Goal: Use online tool/utility: Utilize a website feature to perform a specific function

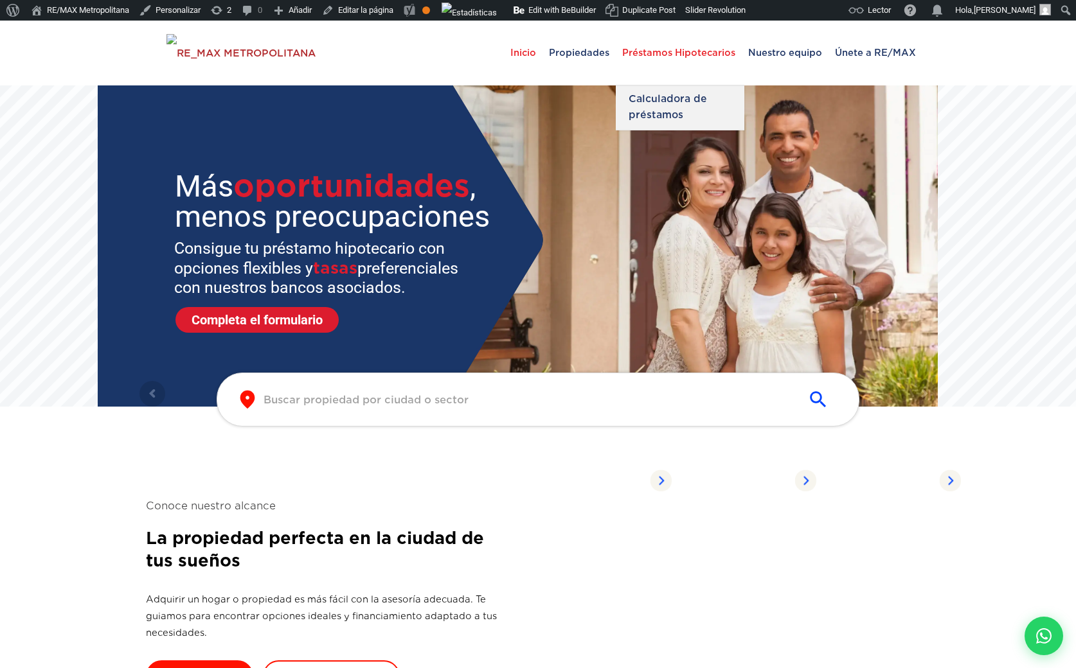
click at [668, 50] on span "Préstamos Hipotecarios" at bounding box center [679, 52] width 126 height 39
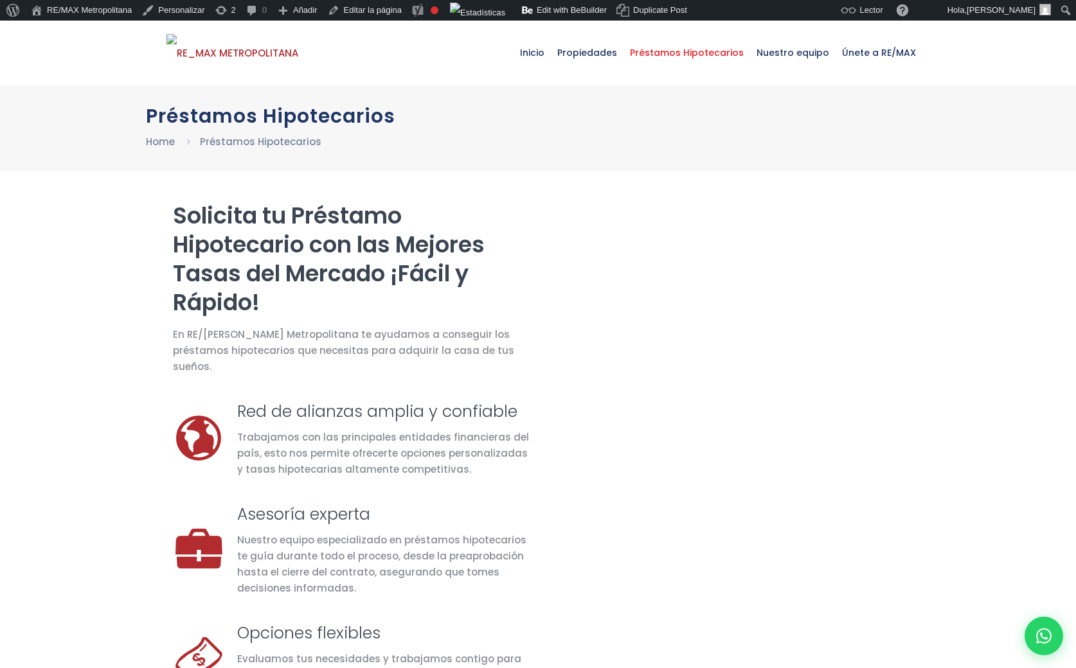
select select "DO"
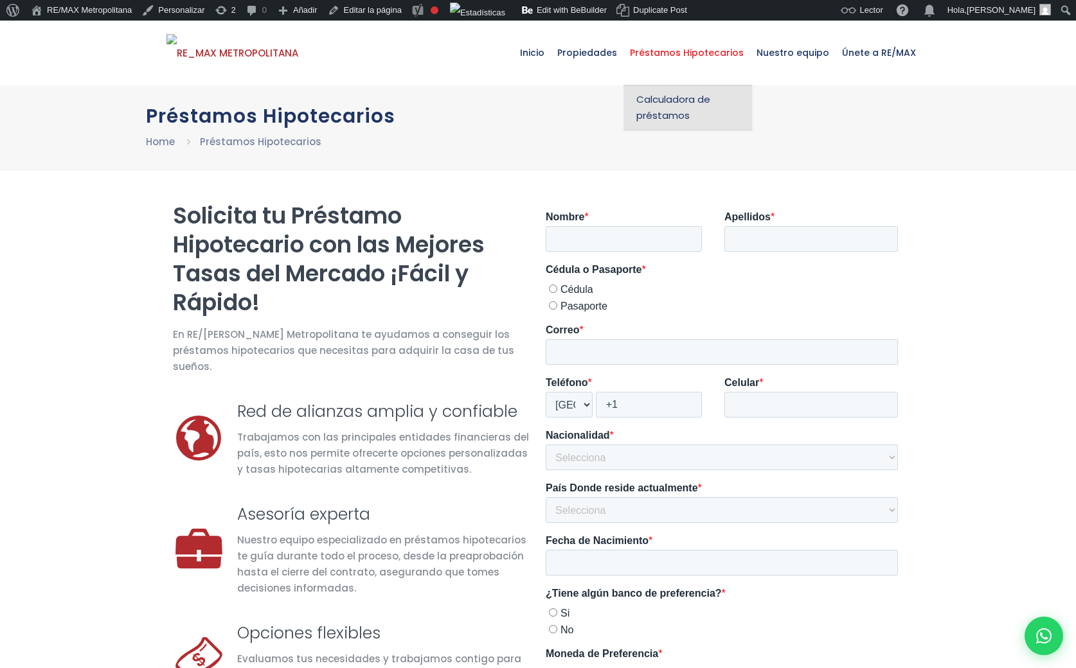
click at [667, 97] on span "Calculadora de préstamos" at bounding box center [687, 107] width 103 height 32
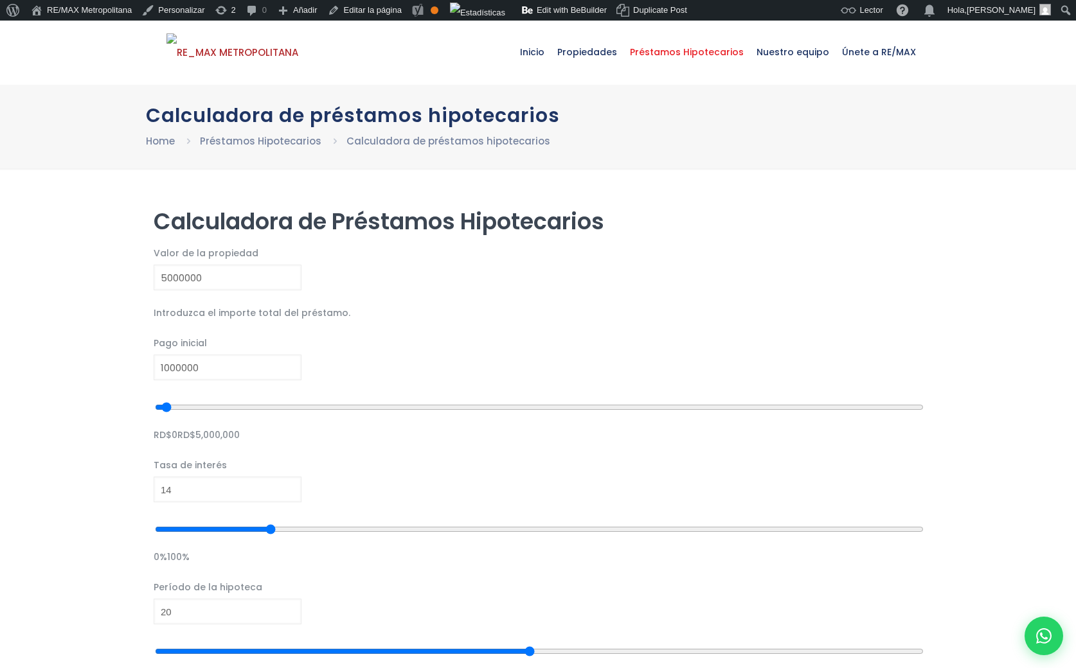
scroll to position [1, 0]
click at [492, 281] on div "Valor de la propiedad 5000000 Introduzca el importe total del préstamo." at bounding box center [538, 283] width 769 height 77
drag, startPoint x: 229, startPoint y: 384, endPoint x: 367, endPoint y: 393, distance: 138.4
click at [367, 395] on input "range" at bounding box center [539, 408] width 769 height 26
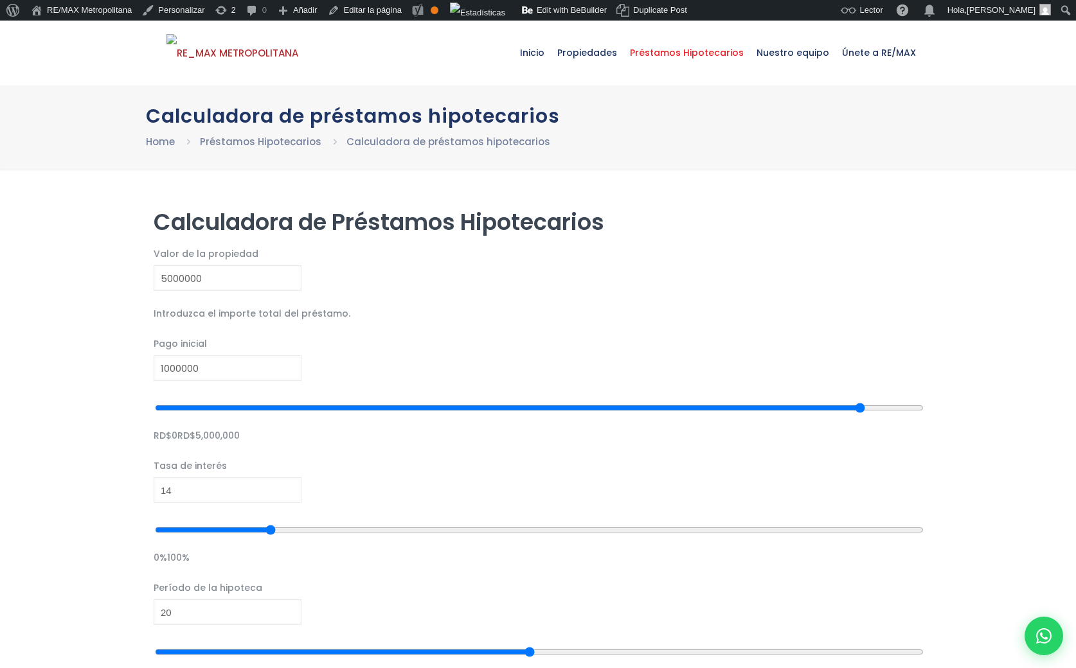
drag, startPoint x: 368, startPoint y: 385, endPoint x: 504, endPoint y: 422, distance: 141.9
type input "4714101"
click at [495, 421] on input "range" at bounding box center [539, 408] width 769 height 26
drag, startPoint x: 204, startPoint y: 463, endPoint x: 320, endPoint y: 486, distance: 117.8
click at [320, 517] on input "range" at bounding box center [539, 530] width 769 height 26
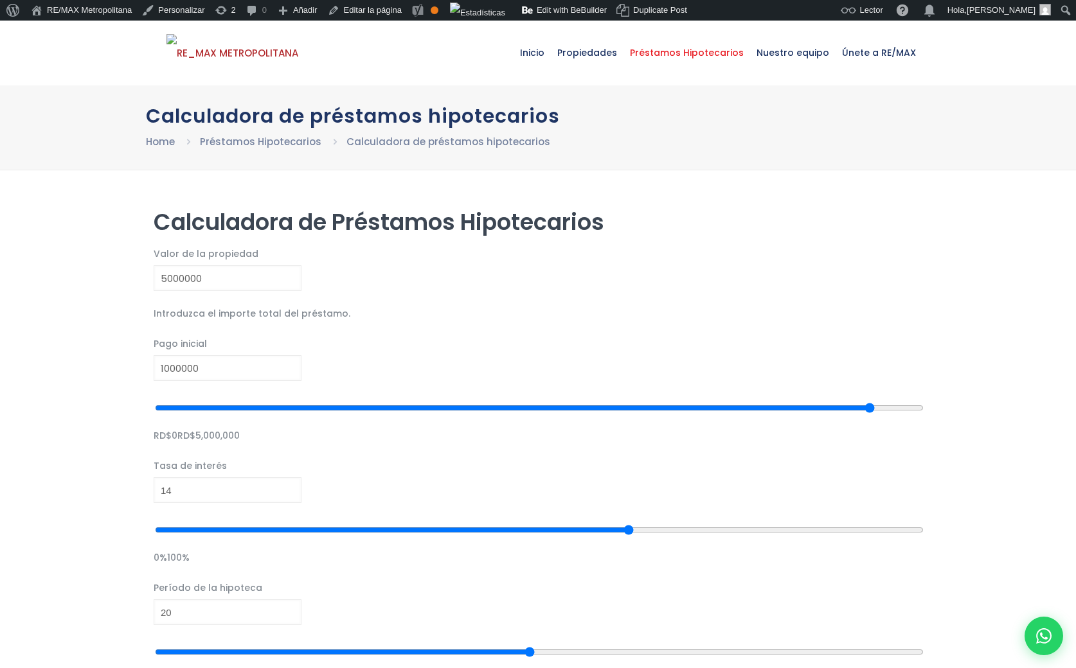
drag, startPoint x: 323, startPoint y: 465, endPoint x: 389, endPoint y: 494, distance: 72.0
type input "62"
click at [381, 517] on input "range" at bounding box center [539, 530] width 769 height 26
drag, startPoint x: 333, startPoint y: 536, endPoint x: 470, endPoint y: 580, distance: 143.7
type input "35"
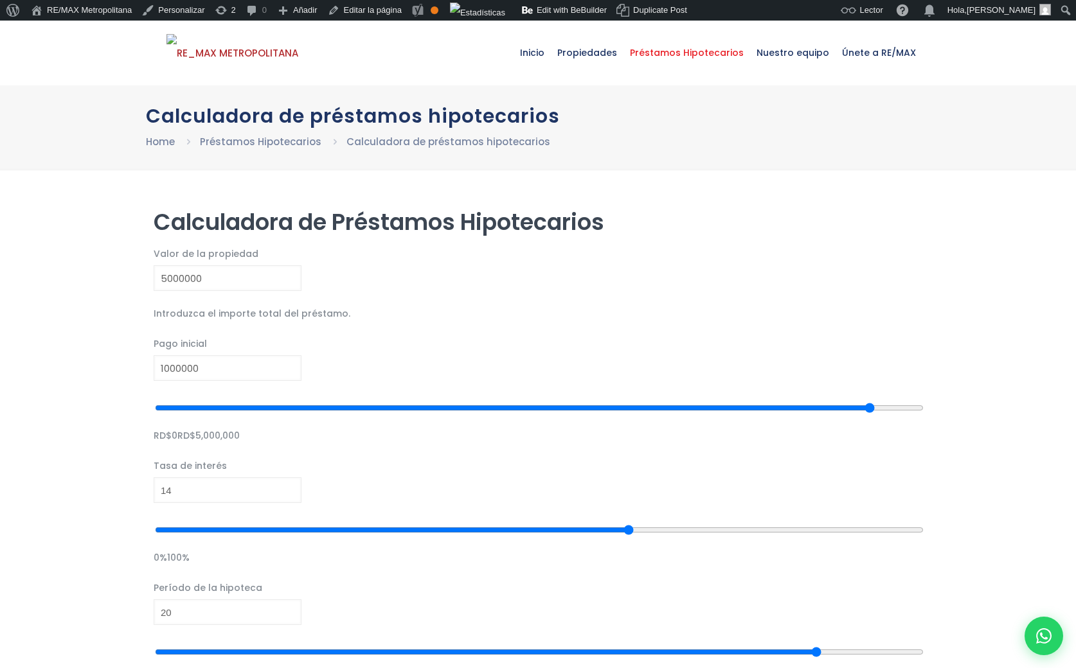
click at [470, 639] on input "range" at bounding box center [539, 652] width 769 height 26
drag, startPoint x: 379, startPoint y: 463, endPoint x: 184, endPoint y: 456, distance: 194.9
type input "7"
click at [184, 517] on input "range" at bounding box center [539, 530] width 769 height 26
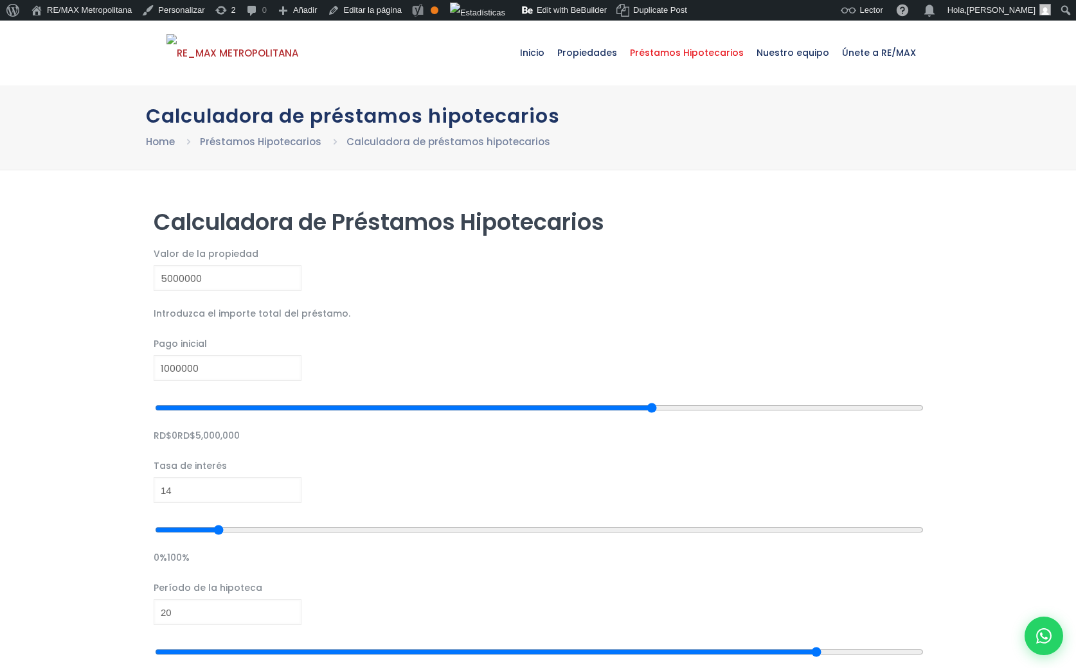
drag, startPoint x: 497, startPoint y: 388, endPoint x: 391, endPoint y: 405, distance: 107.3
type input "3253901"
click at [391, 405] on input "range" at bounding box center [539, 408] width 769 height 26
drag, startPoint x: 180, startPoint y: 458, endPoint x: 330, endPoint y: 519, distance: 161.4
type input "48"
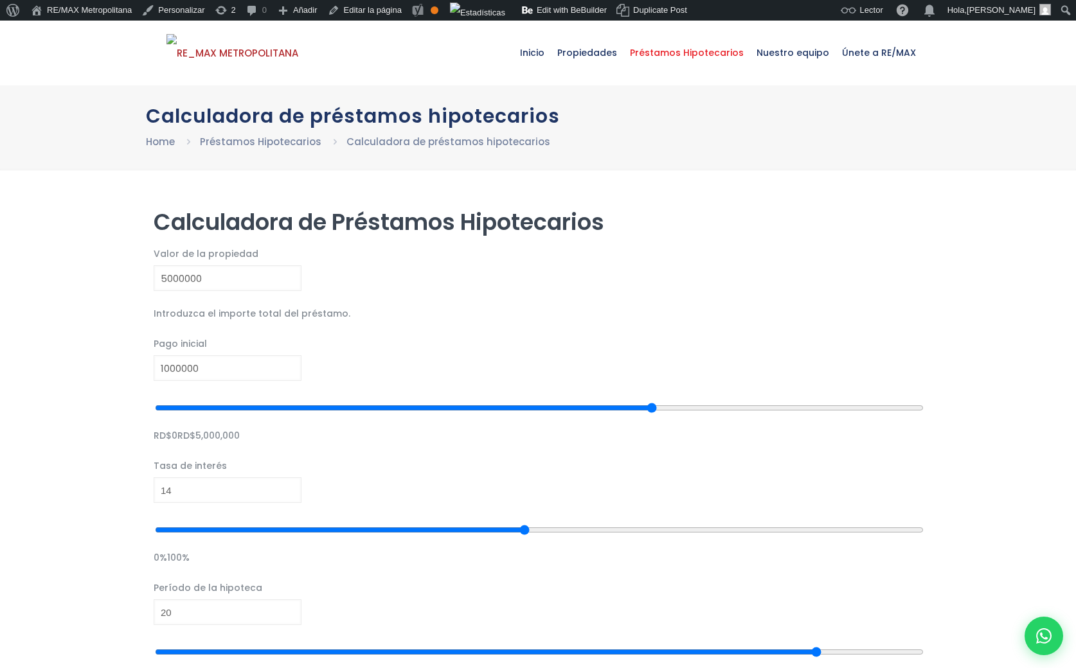
click at [330, 519] on input "range" at bounding box center [539, 530] width 769 height 26
drag, startPoint x: 471, startPoint y: 533, endPoint x: 333, endPoint y: 526, distance: 138.3
type input "20"
click at [333, 639] on input "range" at bounding box center [539, 652] width 769 height 26
